Goal: Communication & Community: Answer question/provide support

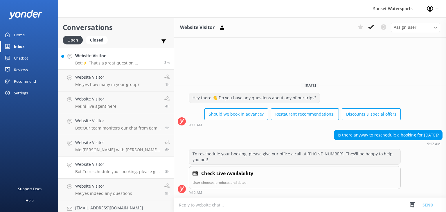
click at [110, 64] on p "Bot: ⚡ That's a great question, unfortunately I do not know the answer. I'm goi…" at bounding box center [117, 62] width 85 height 5
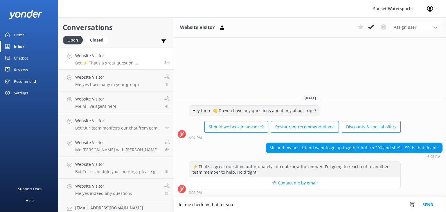
type textarea "let me check on that for you"
click at [430, 207] on button "Send" at bounding box center [428, 204] width 22 height 15
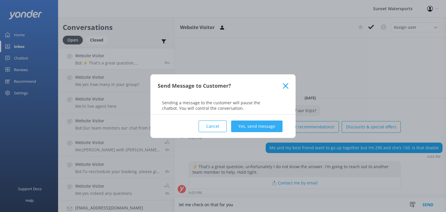
click at [261, 128] on button "Yes, send message" at bounding box center [256, 126] width 51 height 12
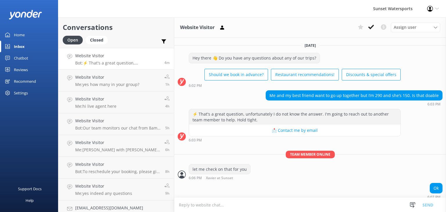
scroll to position [3, 0]
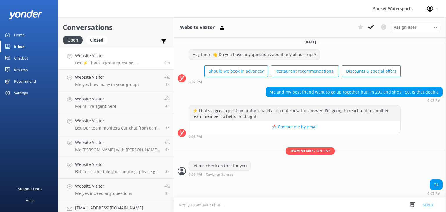
click at [218, 204] on textarea at bounding box center [310, 205] width 272 height 14
type textarea "yes you guys would be fine can I give you a quick call to reserve or would you …"
click at [428, 205] on button "Send" at bounding box center [428, 204] width 22 height 15
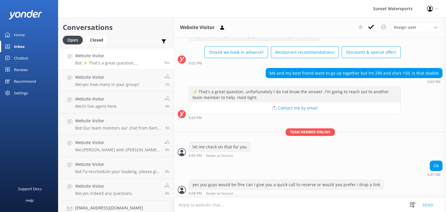
click at [267, 205] on textarea at bounding box center [310, 205] width 272 height 14
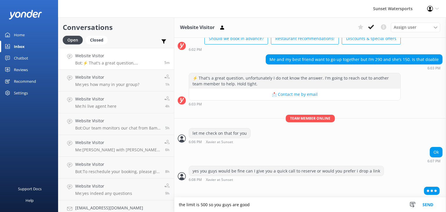
type textarea "the limit is 500 so you guys are good"
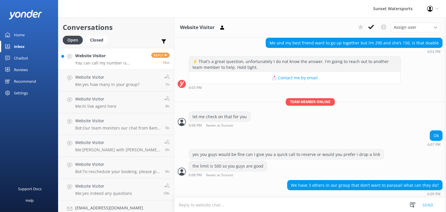
scroll to position [71, 0]
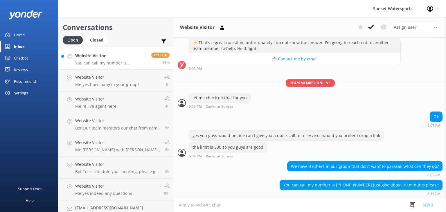
click at [109, 61] on p "You can call my number is [PHONE_NUMBER] just give about 10 minutes please" at bounding box center [111, 62] width 72 height 5
click at [213, 201] on textarea at bounding box center [310, 205] width 272 height 14
type textarea "sure calling now"
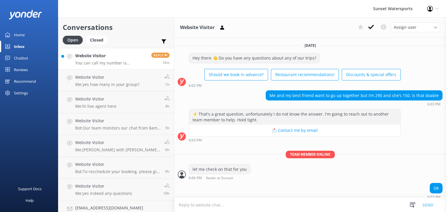
scroll to position [90, 0]
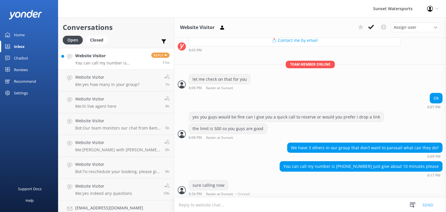
click at [119, 63] on p "You can call my number is [PHONE_NUMBER] just give about 10 minutes please" at bounding box center [111, 62] width 72 height 5
click at [131, 63] on p "You can call my number is [PHONE_NUMBER] just give about 10 minutes please" at bounding box center [111, 62] width 72 height 5
click at [118, 62] on p "You can call my number is [PHONE_NUMBER] just give about 10 minutes please" at bounding box center [111, 62] width 72 height 5
click at [101, 60] on div "Website Visitor You can call my number is [PHONE_NUMBER] just give about 10 min…" at bounding box center [111, 59] width 72 height 12
